Goal: Find specific page/section: Find specific page/section

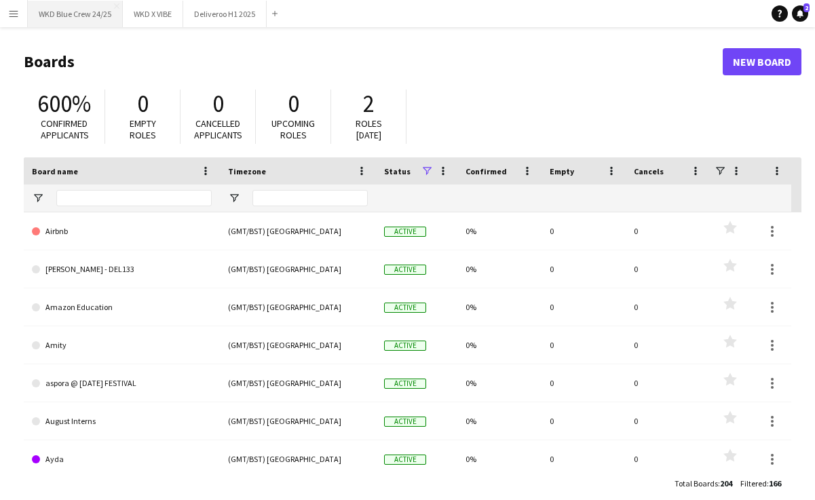
click at [66, 22] on button "WKD Blue Crew 24/25 Close" at bounding box center [75, 14] width 95 height 26
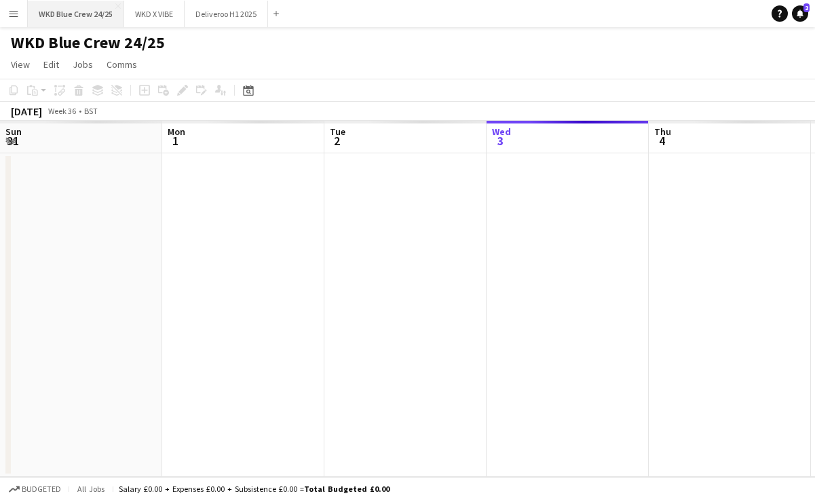
scroll to position [0, 324]
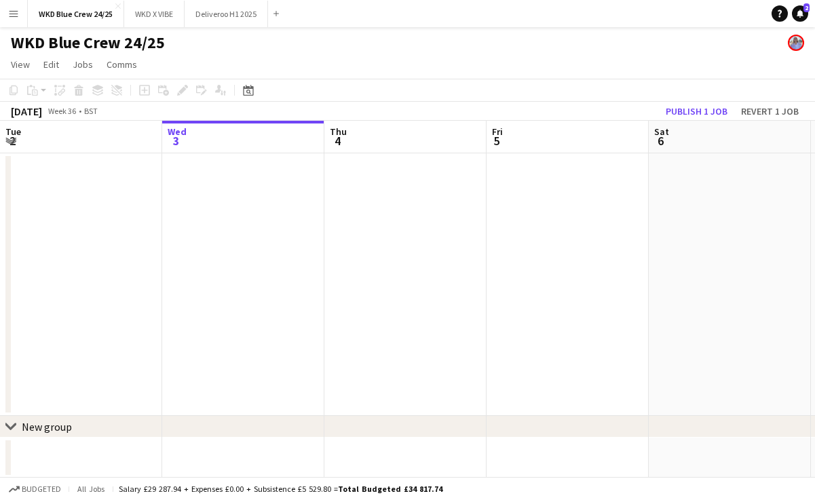
click at [18, 21] on button "Menu" at bounding box center [13, 13] width 27 height 27
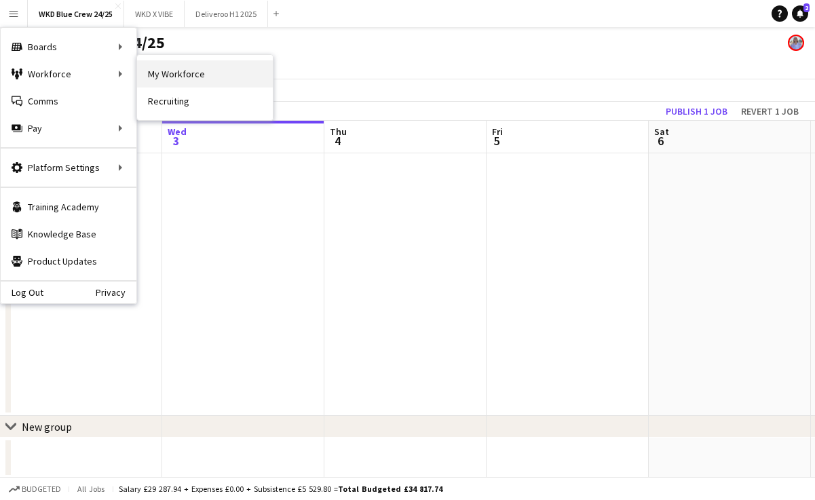
click at [143, 77] on link "My Workforce" at bounding box center [205, 73] width 136 height 27
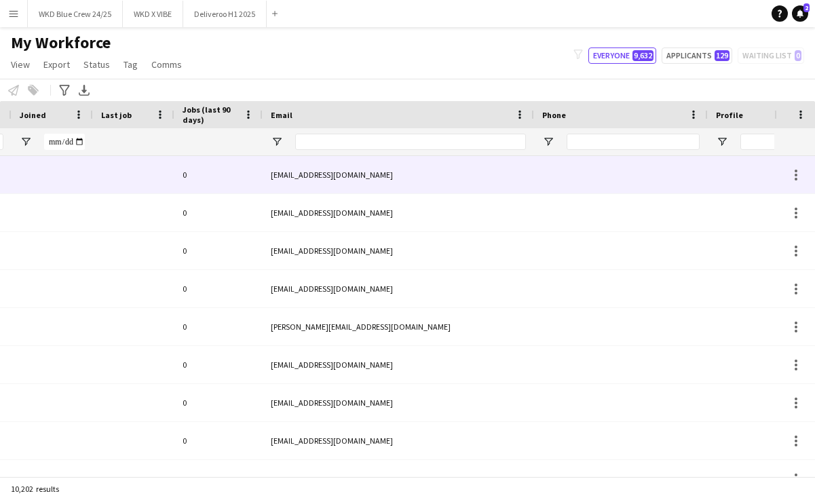
scroll to position [0, 243]
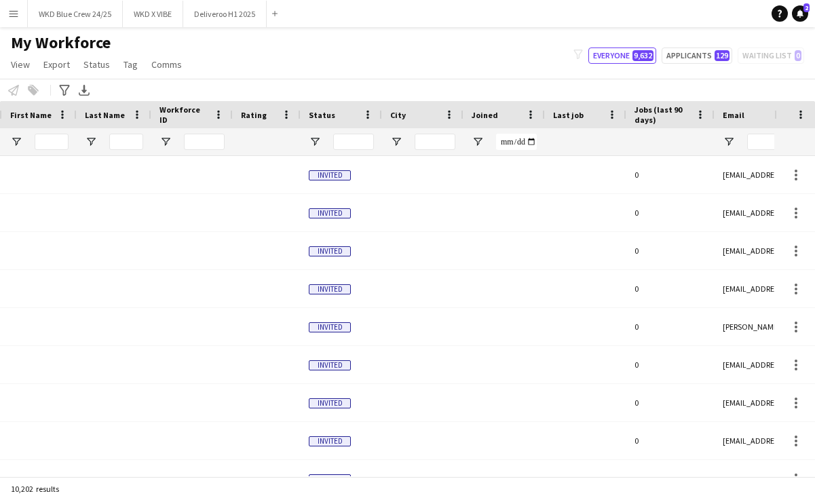
click at [566, 113] on span "Last job" at bounding box center [568, 115] width 31 height 10
click at [593, 112] on span at bounding box center [593, 115] width 12 height 12
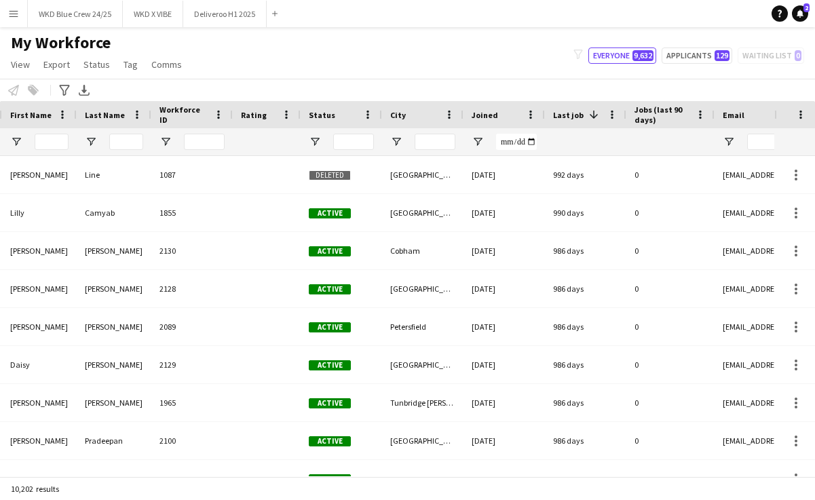
click at [589, 113] on span at bounding box center [593, 115] width 12 height 12
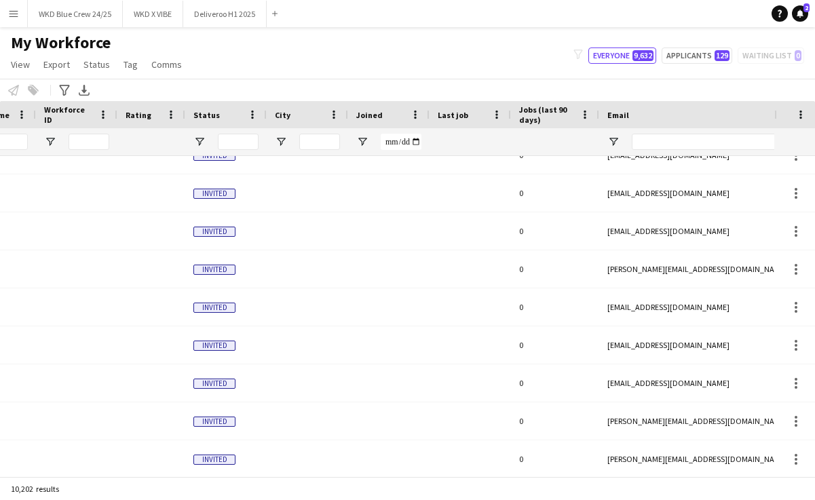
click at [454, 110] on span "Last job" at bounding box center [452, 115] width 31 height 10
click at [356, 110] on span "Joined" at bounding box center [369, 115] width 26 height 10
click at [404, 137] on input "Joined Filter Input" at bounding box center [400, 142] width 41 height 16
click at [416, 142] on input "Joined Filter Input" at bounding box center [400, 142] width 41 height 16
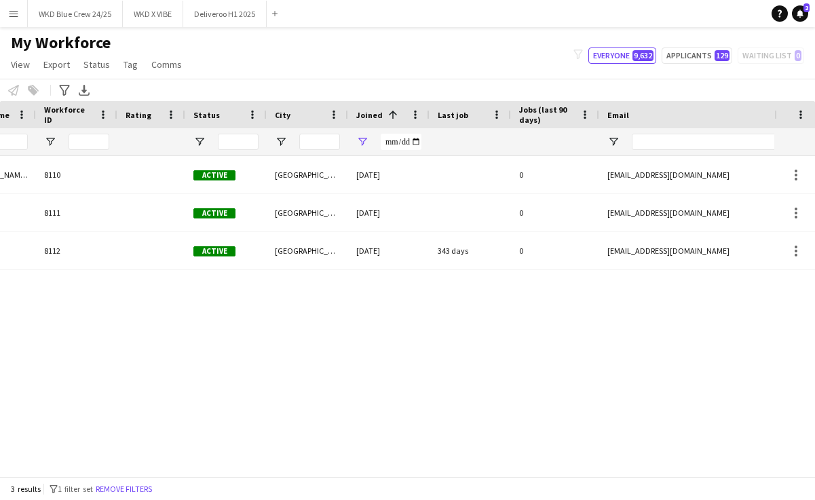
type input "**********"
click at [330, 295] on div "[PERSON_NAME]-Union 8110 Active [GEOGRAPHIC_DATA] [DATE] 0 [EMAIL_ADDRESS][DOMA…" at bounding box center [387, 316] width 774 height 320
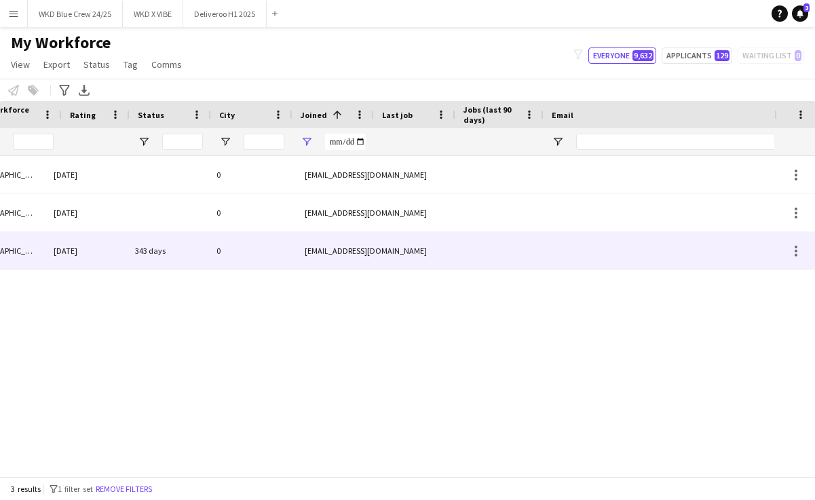
scroll to position [0, 504]
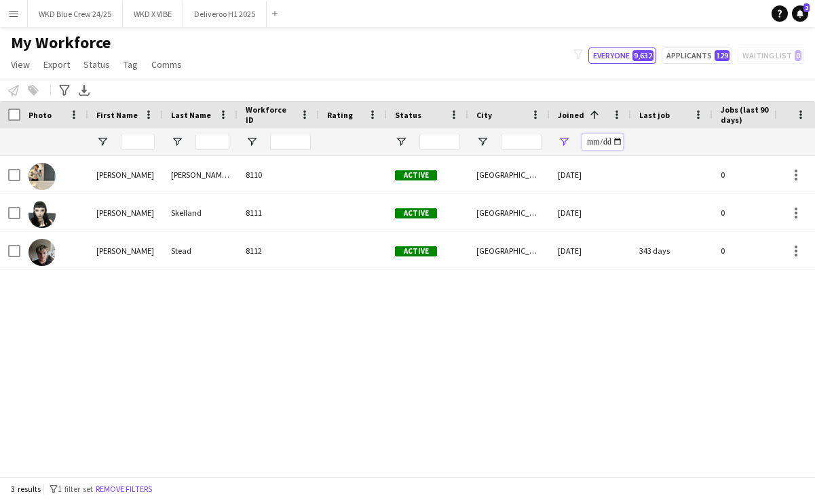
click at [603, 143] on input "**********" at bounding box center [602, 142] width 41 height 16
click at [150, 487] on button "Remove filters" at bounding box center [124, 489] width 62 height 15
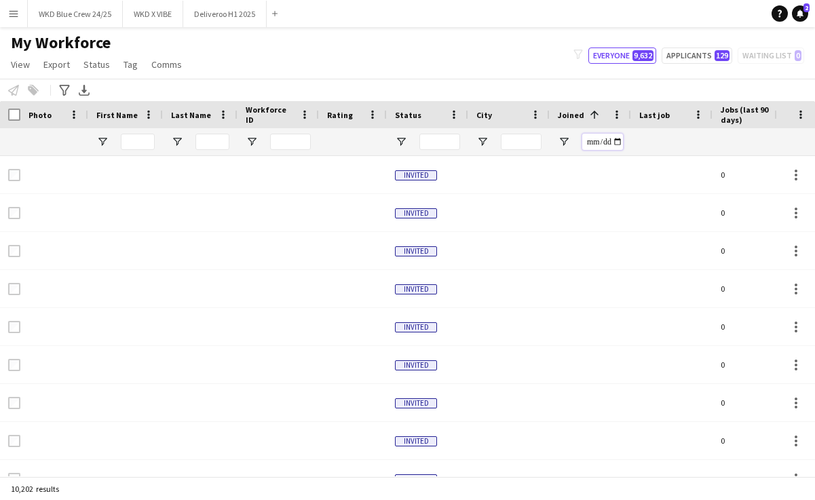
click at [603, 148] on input "Joined Filter Input" at bounding box center [602, 142] width 41 height 16
click at [604, 143] on input "Joined Filter Input" at bounding box center [602, 142] width 41 height 16
click at [615, 144] on input "Joined Filter Input" at bounding box center [602, 142] width 41 height 16
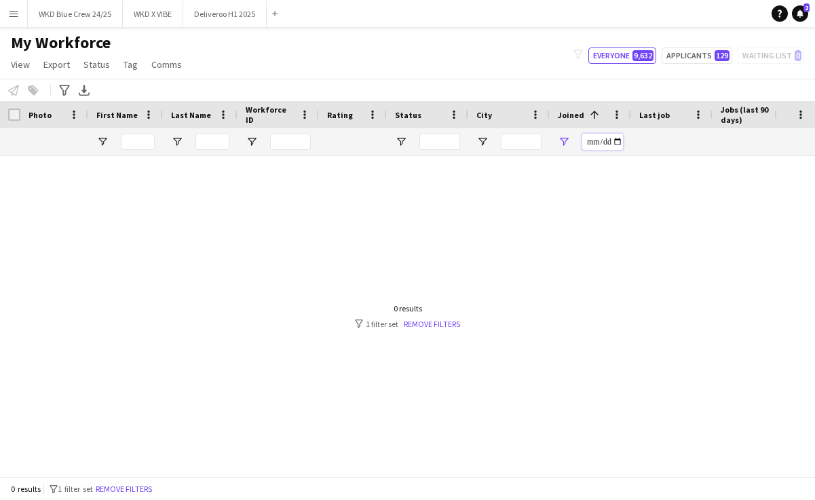
type input "**********"
click at [616, 143] on input "**********" at bounding box center [602, 142] width 41 height 16
click at [669, 366] on div at bounding box center [387, 316] width 774 height 320
click at [425, 316] on div "0 results filter-1 1 filter set Remove filters" at bounding box center [407, 316] width 105 height 26
click at [425, 323] on link "Remove filters" at bounding box center [432, 324] width 56 height 10
